Goal: Information Seeking & Learning: Learn about a topic

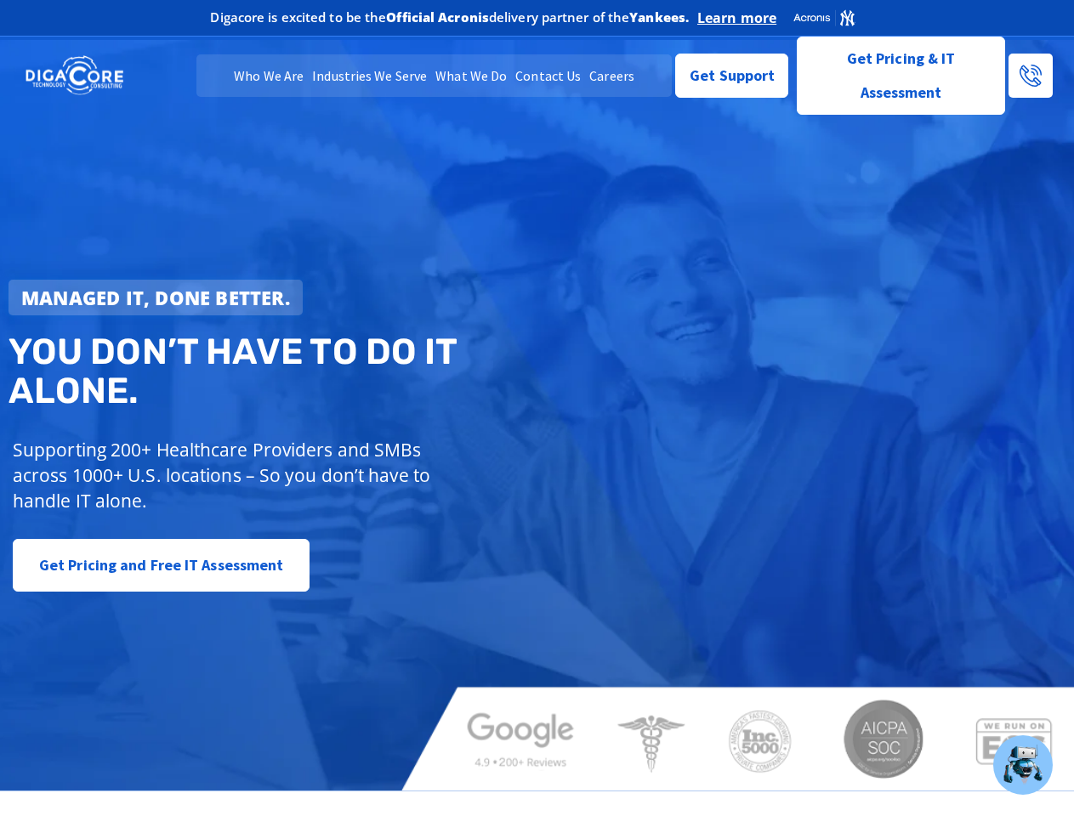
click at [156, 298] on strong "Managed IT, done better." at bounding box center [155, 298] width 269 height 26
